Goal: Information Seeking & Learning: Learn about a topic

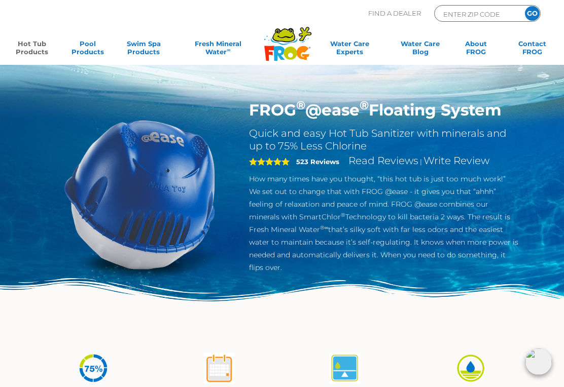
click at [29, 48] on link "Hot Tub Products" at bounding box center [32, 50] width 44 height 20
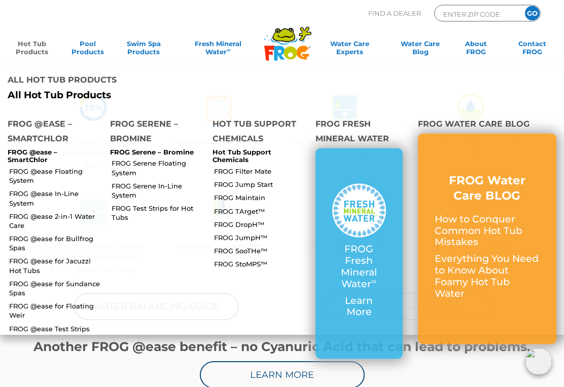
scroll to position [261, 0]
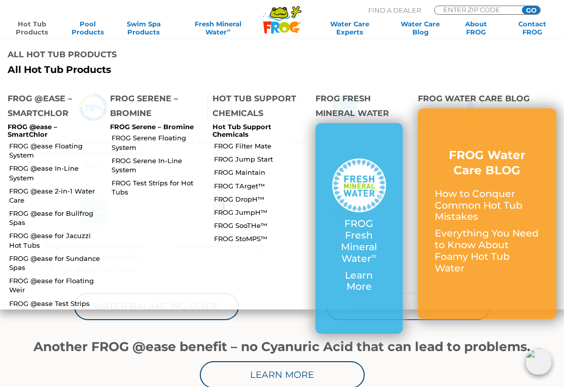
click at [218, 208] on link "FROG JumpH™" at bounding box center [260, 212] width 93 height 9
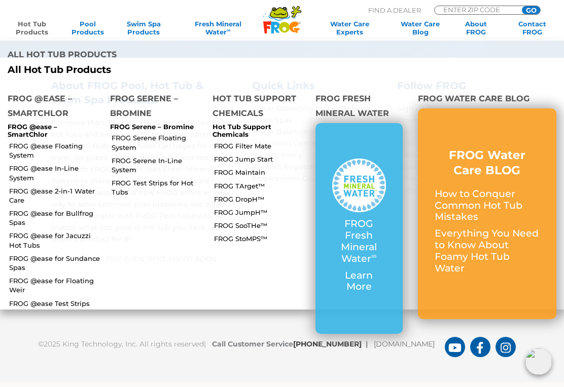
scroll to position [277, 0]
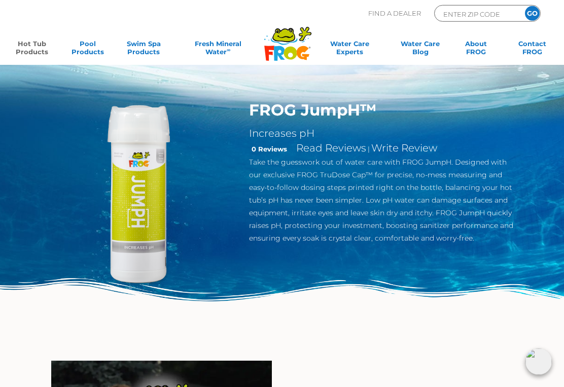
scroll to position [12, 0]
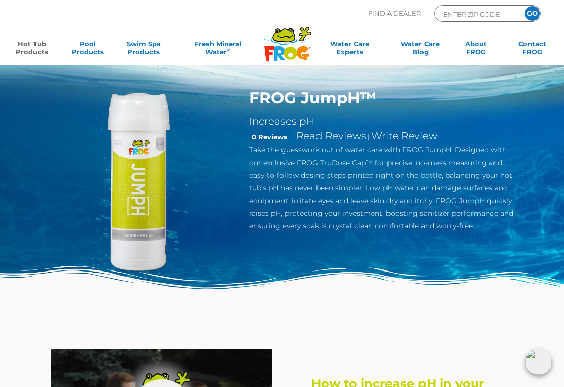
click at [29, 35] on div "Find A Dealer ENTER ZIP CODE GO" at bounding box center [281, 22] width 543 height 34
click at [34, 55] on link "Hot Tub Products" at bounding box center [32, 50] width 44 height 20
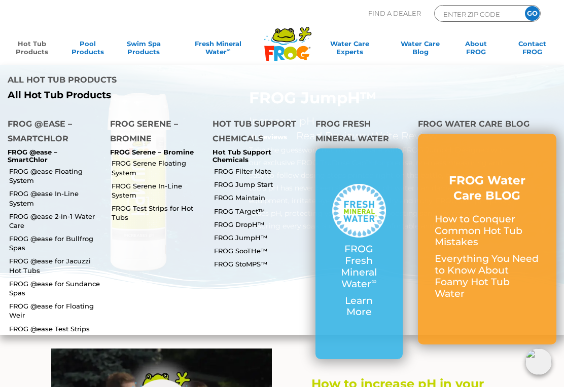
click at [250, 233] on link "FROG JumpH™" at bounding box center [260, 237] width 93 height 9
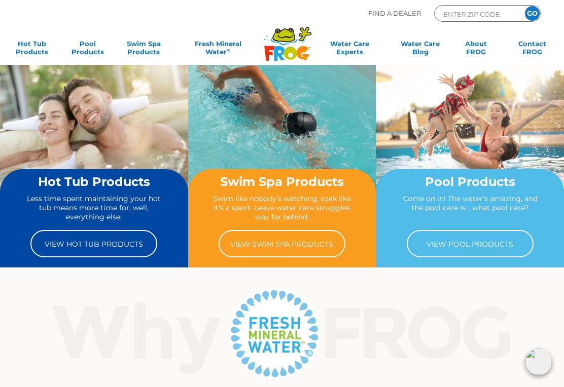
click at [58, 243] on link "View Hot Tub Products" at bounding box center [93, 243] width 127 height 27
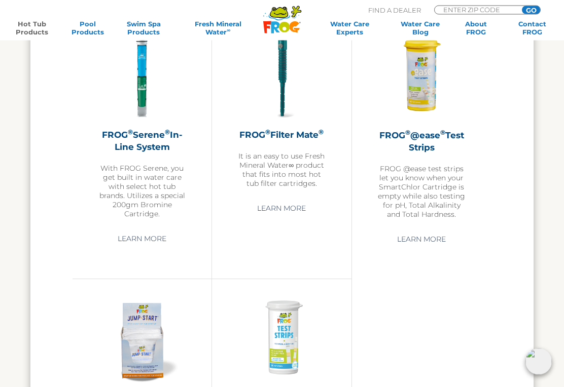
scroll to position [1765, 0]
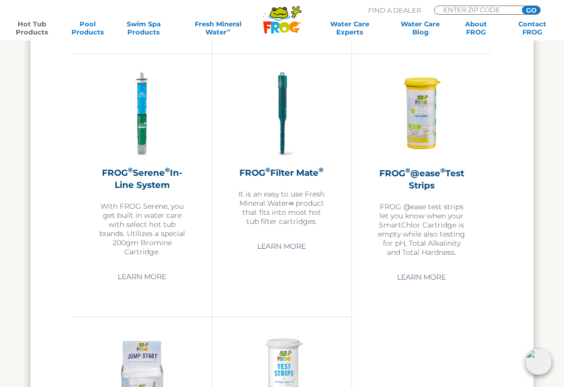
click at [30, 20] on link "Hot Tub Products" at bounding box center [32, 28] width 44 height 16
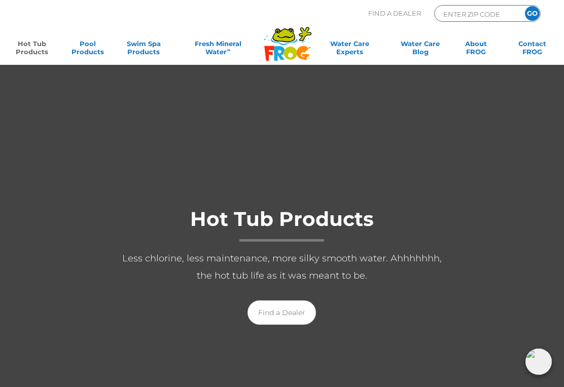
click at [32, 43] on link "Hot Tub Products" at bounding box center [32, 50] width 44 height 20
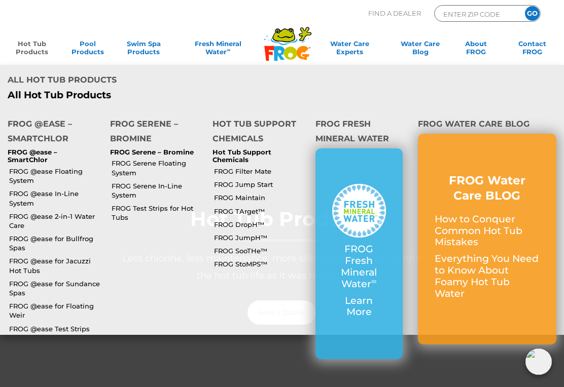
click at [258, 193] on link "FROG Maintain" at bounding box center [260, 197] width 93 height 9
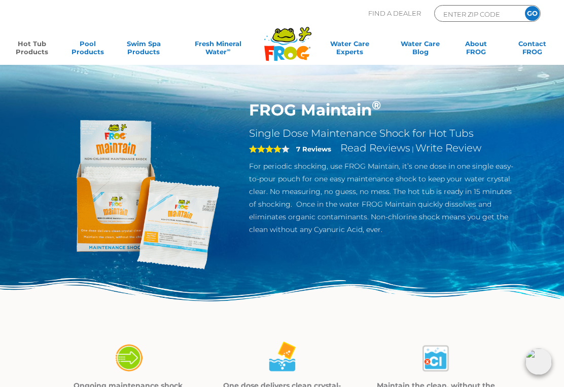
click at [22, 40] on link "Hot Tub Products" at bounding box center [32, 50] width 44 height 20
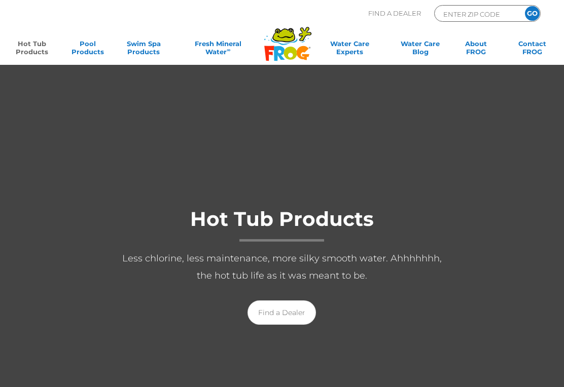
click at [29, 43] on link "Hot Tub Products" at bounding box center [32, 50] width 44 height 20
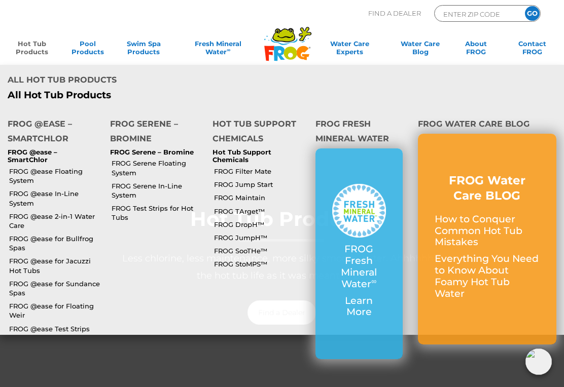
click at [257, 167] on link "FROG Filter Mate" at bounding box center [260, 171] width 93 height 9
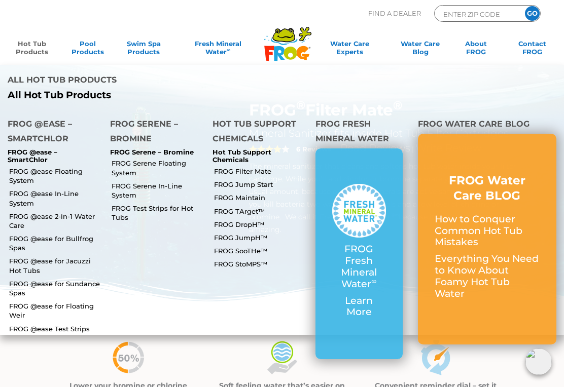
click at [37, 40] on link "Hot Tub Products" at bounding box center [32, 50] width 44 height 20
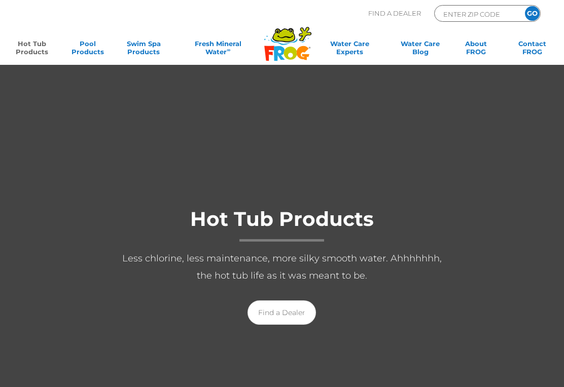
click at [27, 47] on link "Hot Tub Products" at bounding box center [32, 50] width 44 height 20
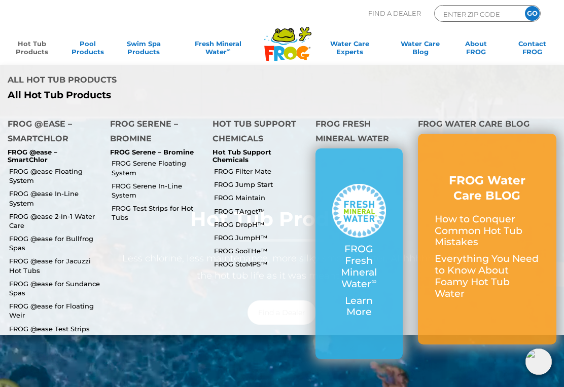
click at [243, 207] on link "FROG TArget™" at bounding box center [260, 211] width 93 height 9
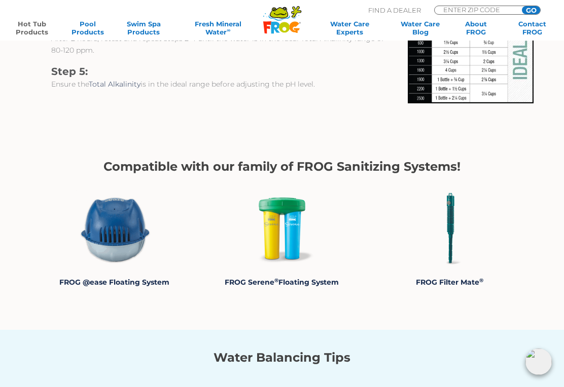
scroll to position [1101, 0]
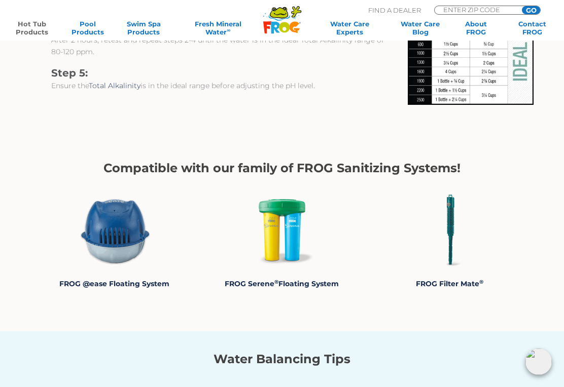
click at [24, 25] on link "Hot Tub Products" at bounding box center [32, 28] width 44 height 16
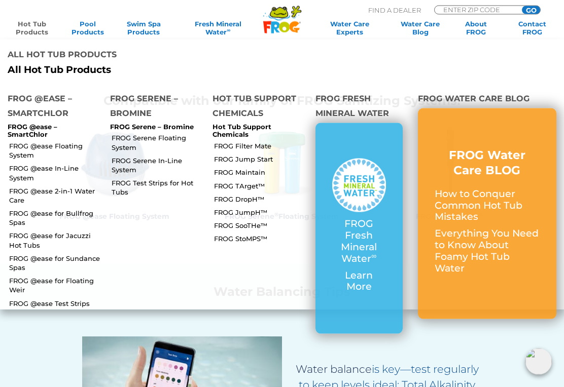
scroll to position [1168, 0]
click at [29, 299] on link "FROG @ease Test Strips" at bounding box center [55, 303] width 93 height 9
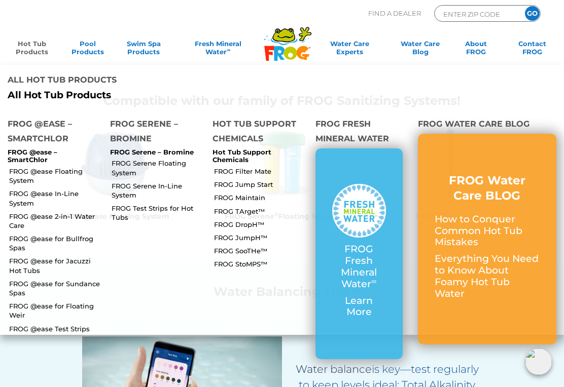
scroll to position [1184, 0]
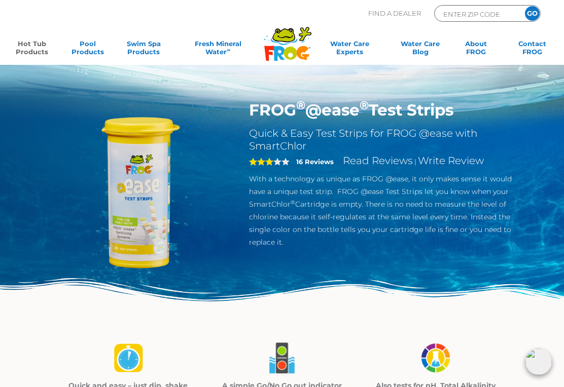
click at [34, 52] on link "Hot Tub Products" at bounding box center [32, 50] width 44 height 20
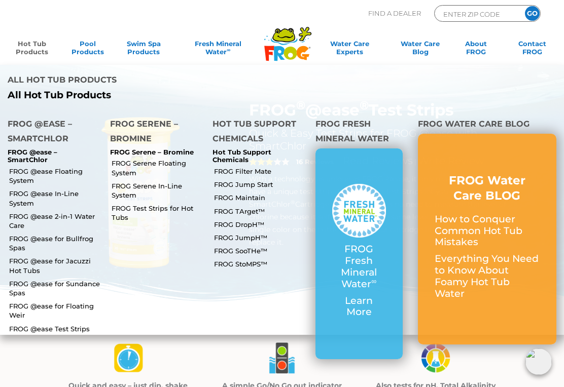
click at [255, 246] on link "FROG SooTHe™" at bounding box center [260, 250] width 93 height 9
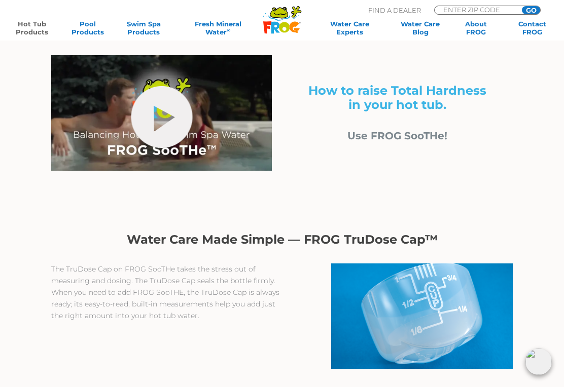
scroll to position [304, 0]
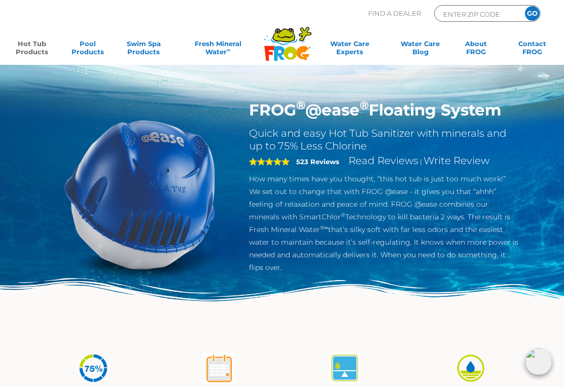
click at [26, 46] on link "Hot Tub Products" at bounding box center [32, 50] width 44 height 20
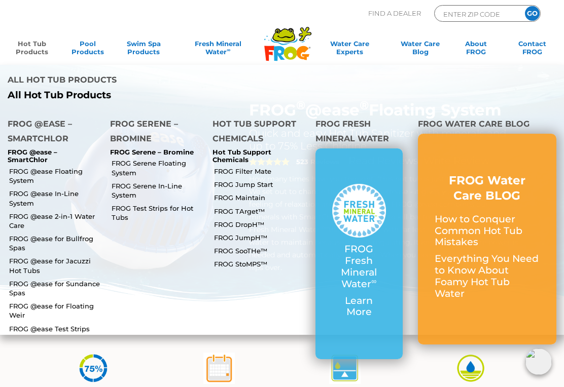
click at [248, 207] on link "FROG TArget™" at bounding box center [260, 211] width 93 height 9
